Goal: Transaction & Acquisition: Purchase product/service

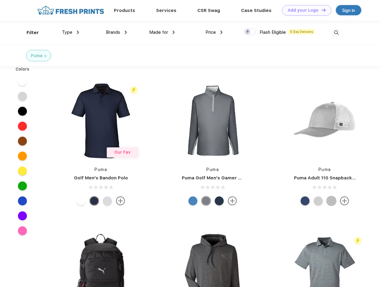
click at [304, 10] on link "Add your Logo Design Tool" at bounding box center [306, 10] width 49 height 10
click at [0, 0] on div "Design Tool" at bounding box center [0, 0] width 0 height 0
click at [321, 10] on link "Add your Logo Design Tool" at bounding box center [306, 10] width 49 height 10
click at [29, 33] on div "Filter" at bounding box center [33, 32] width 12 height 7
click at [71, 32] on span "Type" at bounding box center [67, 32] width 10 height 5
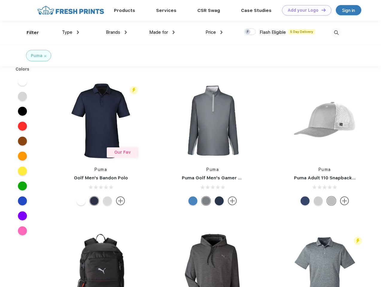
click at [116, 32] on span "Brands" at bounding box center [113, 32] width 14 height 5
click at [162, 32] on span "Made for" at bounding box center [158, 32] width 19 height 5
click at [214, 32] on span "Price" at bounding box center [210, 32] width 10 height 5
click at [250, 32] on div at bounding box center [250, 31] width 12 height 7
click at [248, 32] on input "checkbox" at bounding box center [246, 30] width 4 height 4
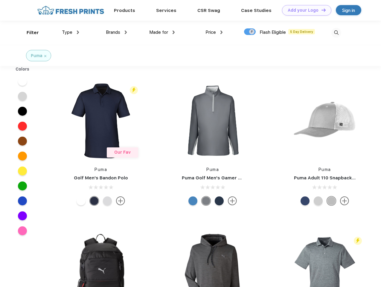
click at [336, 33] on img at bounding box center [336, 33] width 10 height 10
